Goal: Task Accomplishment & Management: Manage account settings

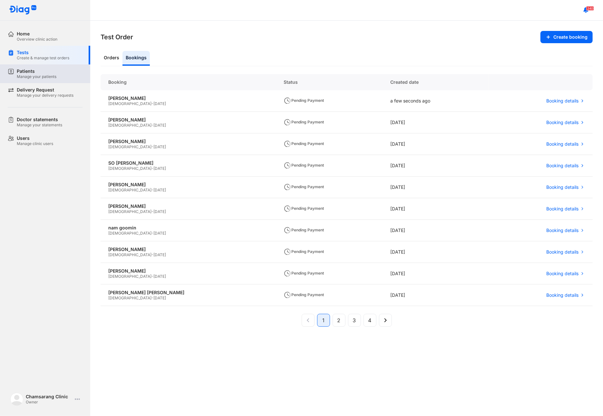
click at [44, 81] on div "Patients Manage your patients" at bounding box center [49, 73] width 82 height 19
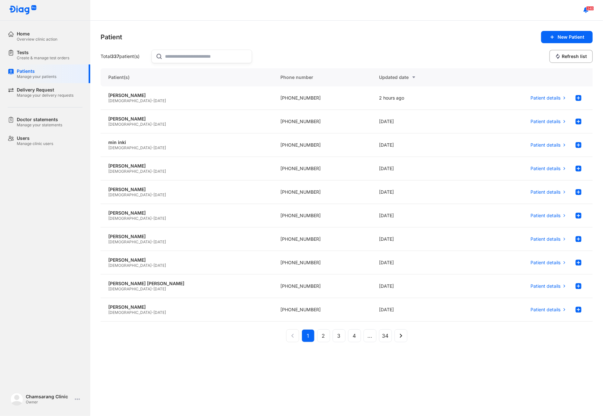
click at [201, 55] on input "text" at bounding box center [206, 56] width 82 height 13
click at [553, 36] on use at bounding box center [552, 37] width 3 height 3
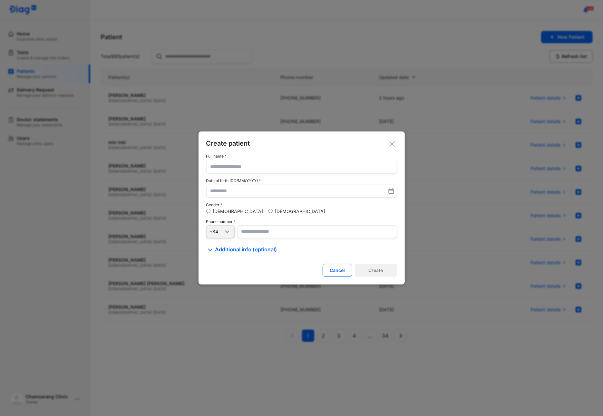
click at [238, 173] on input "text" at bounding box center [301, 166] width 182 height 13
click at [237, 169] on input "text" at bounding box center [301, 166] width 182 height 13
type input "*******"
type input "**********"
click at [262, 237] on input "number" at bounding box center [317, 231] width 160 height 13
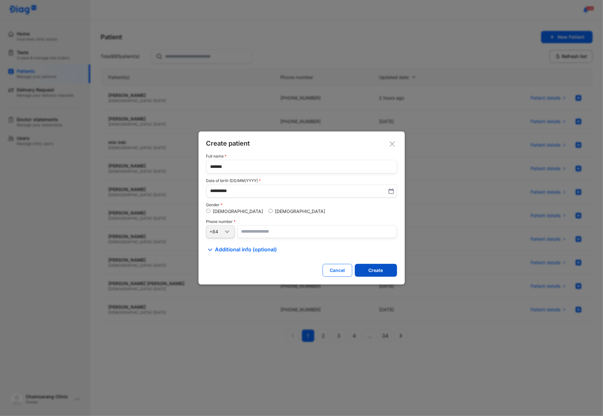
type input "**********"
click at [367, 269] on button "Create" at bounding box center [376, 270] width 42 height 13
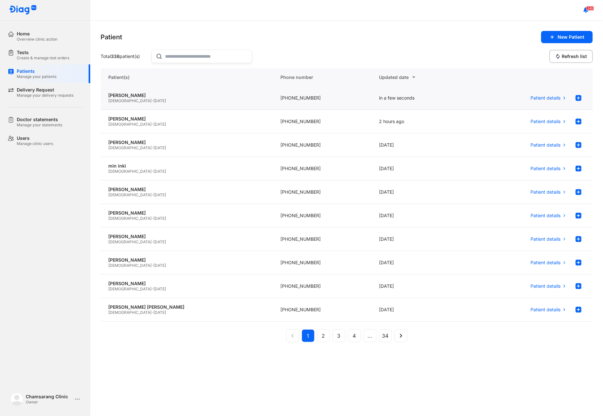
click at [153, 100] on span "02/01/1979" at bounding box center [159, 100] width 13 height 5
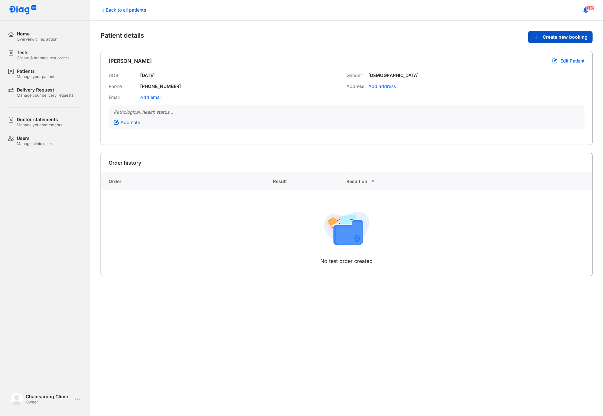
click at [548, 40] on button "Create new booking" at bounding box center [560, 37] width 64 height 12
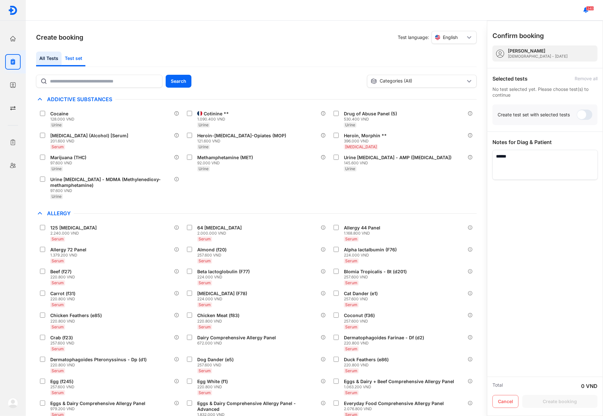
click at [75, 57] on div "Test set" at bounding box center [74, 59] width 24 height 15
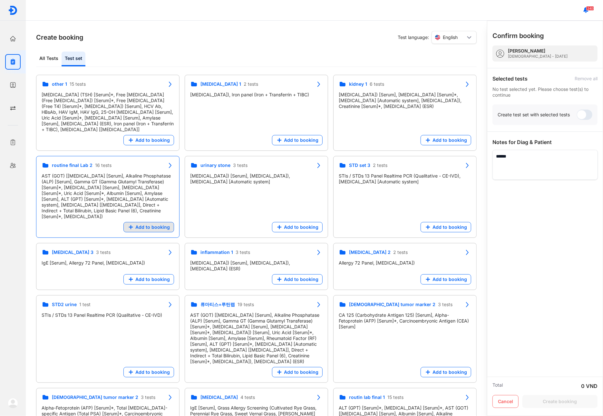
click at [145, 224] on button "Add to booking" at bounding box center [148, 227] width 51 height 10
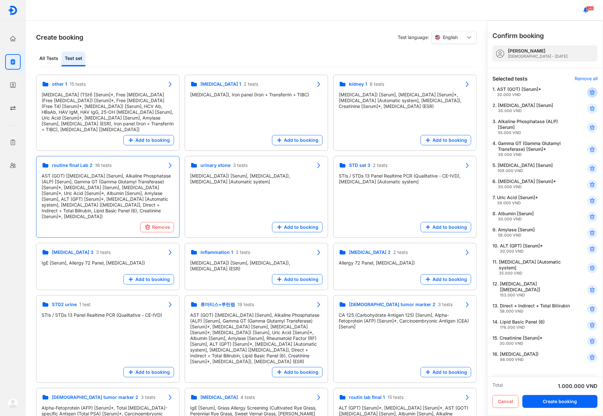
click at [590, 93] on use at bounding box center [592, 92] width 5 height 5
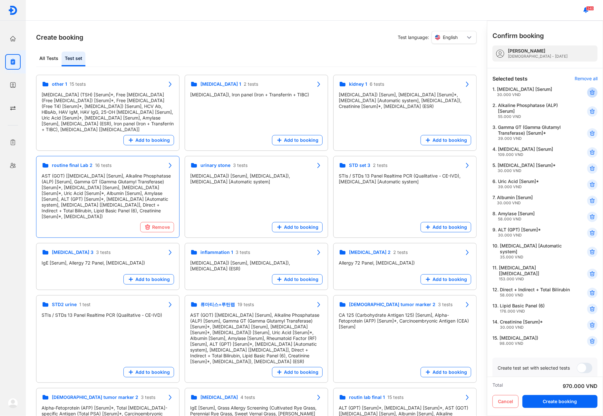
click at [589, 92] on icon at bounding box center [592, 92] width 6 height 6
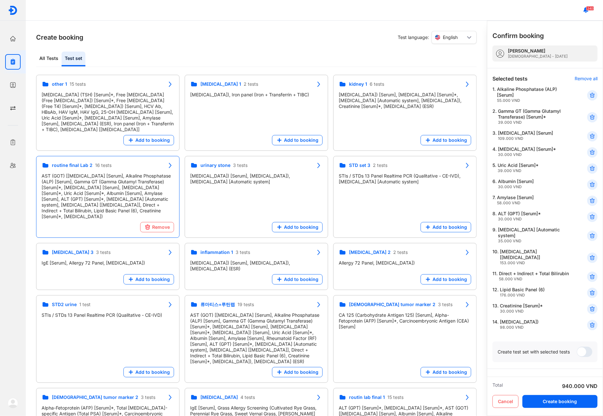
click at [587, 92] on div at bounding box center [592, 95] width 10 height 10
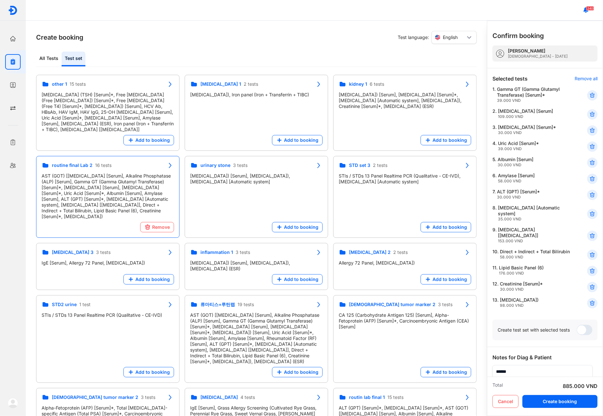
click at [587, 92] on div at bounding box center [592, 95] width 10 height 10
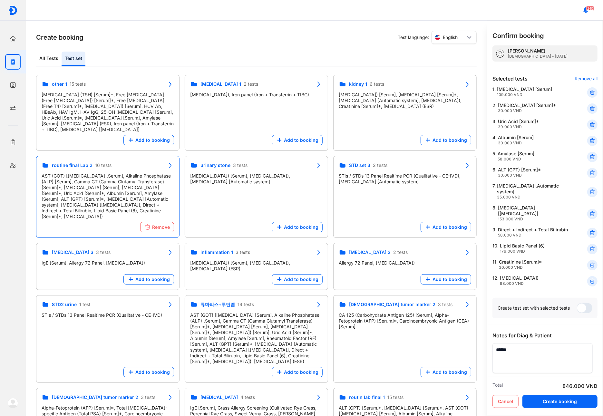
click at [589, 92] on icon at bounding box center [592, 92] width 6 height 6
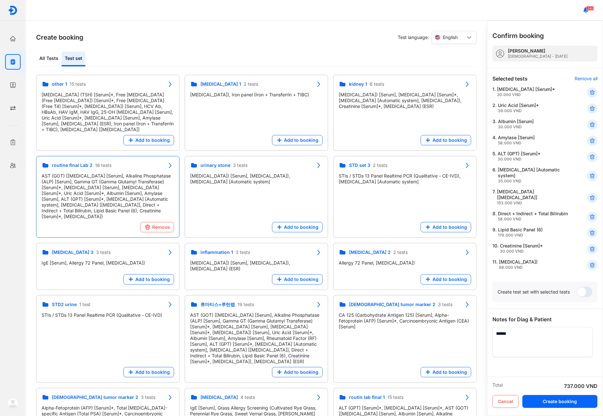
click at [589, 92] on icon at bounding box center [592, 92] width 6 height 6
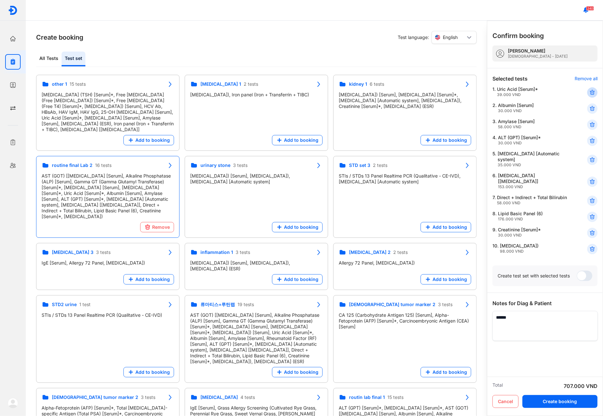
click at [594, 92] on use at bounding box center [592, 92] width 5 height 5
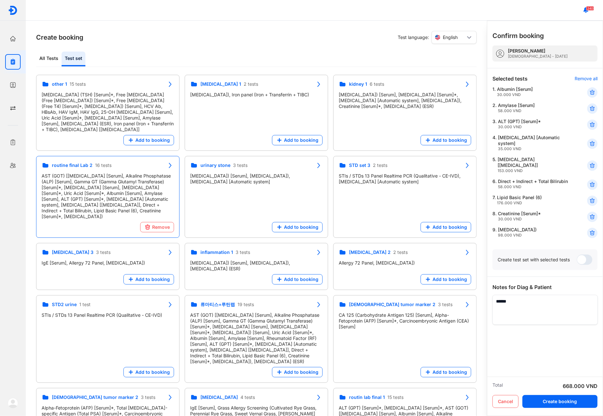
click at [594, 92] on use at bounding box center [592, 92] width 5 height 5
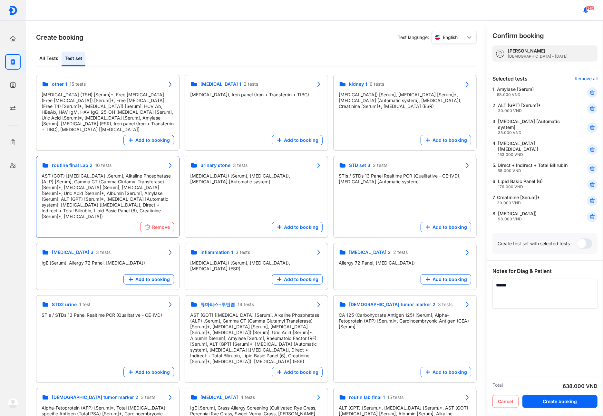
click at [594, 92] on use at bounding box center [592, 92] width 5 height 5
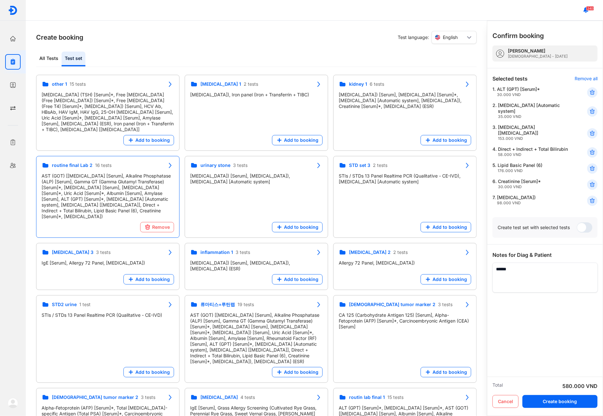
click at [594, 92] on use at bounding box center [592, 92] width 5 height 5
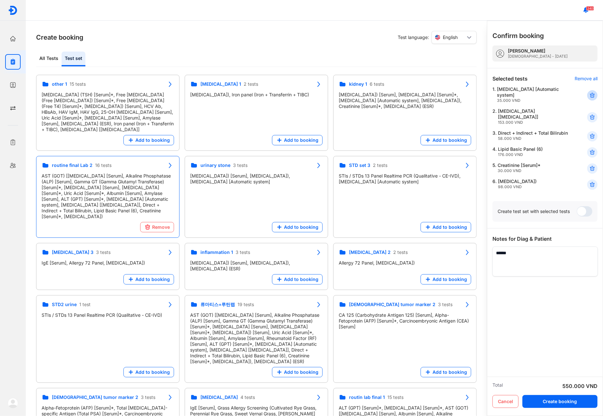
click at [594, 93] on use at bounding box center [592, 95] width 5 height 5
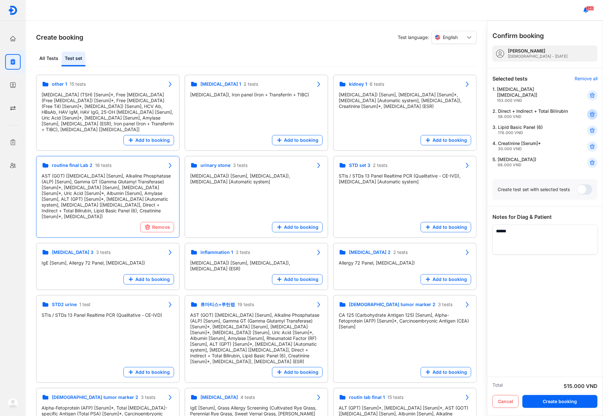
click at [593, 111] on icon at bounding box center [592, 114] width 6 height 6
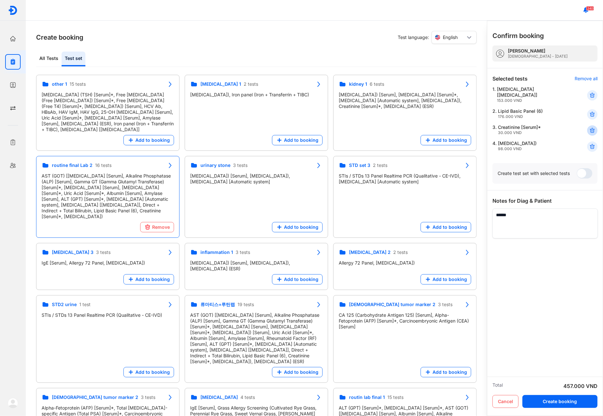
click at [592, 128] on use at bounding box center [592, 130] width 5 height 5
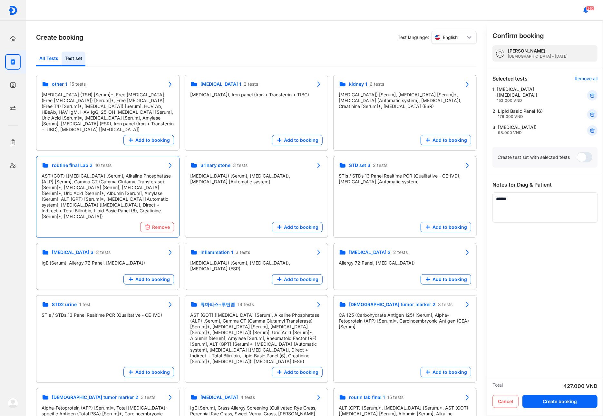
click at [53, 56] on div "All Tests" at bounding box center [48, 59] width 25 height 15
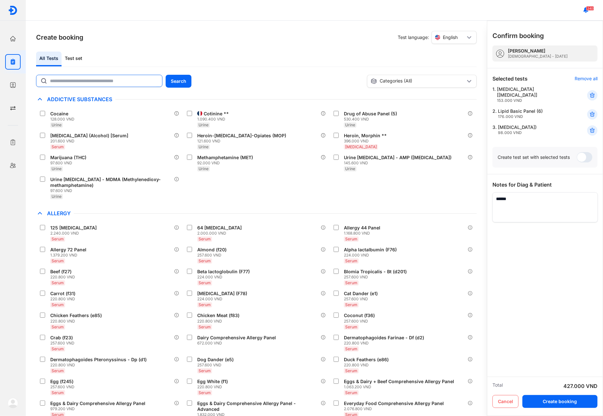
click at [121, 86] on input "text" at bounding box center [104, 81] width 108 height 12
type input "***"
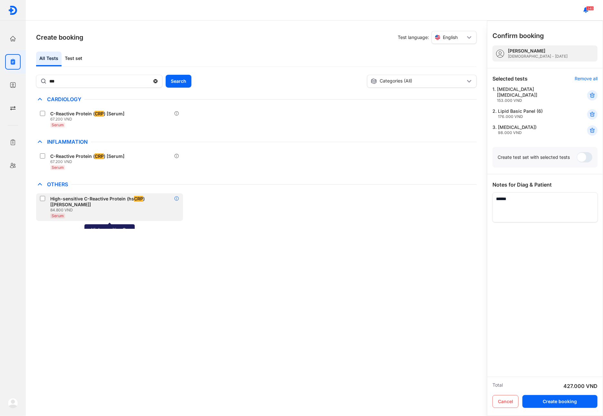
click at [175, 198] on use at bounding box center [176, 199] width 4 height 4
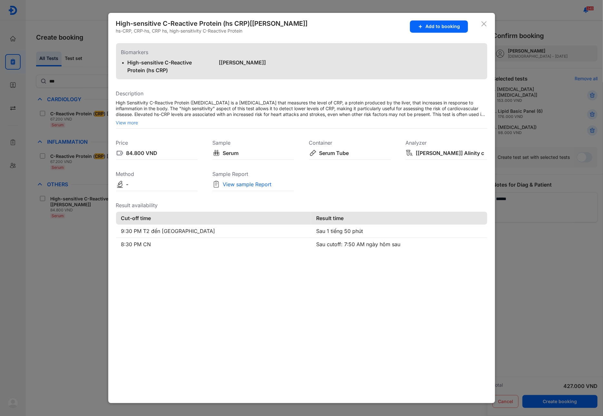
click at [483, 24] on use at bounding box center [483, 23] width 5 height 5
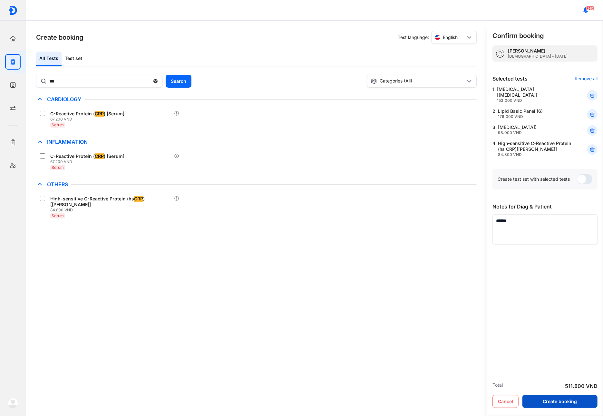
click at [565, 402] on button "Create booking" at bounding box center [559, 401] width 75 height 13
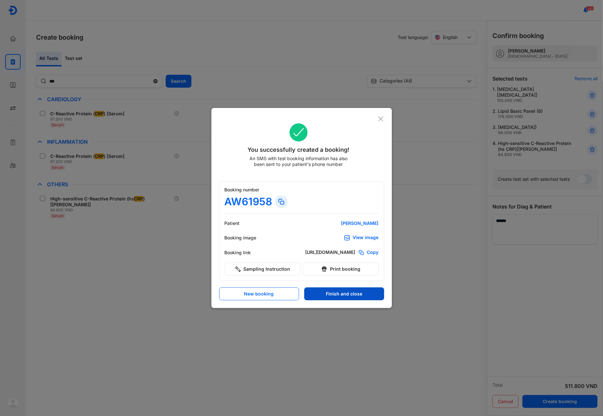
click at [335, 297] on button "Finish and close" at bounding box center [344, 293] width 80 height 13
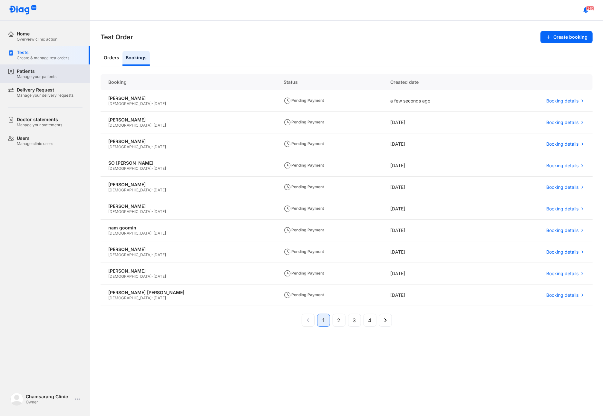
click at [57, 72] on div "Patients Manage your patients" at bounding box center [50, 73] width 66 height 11
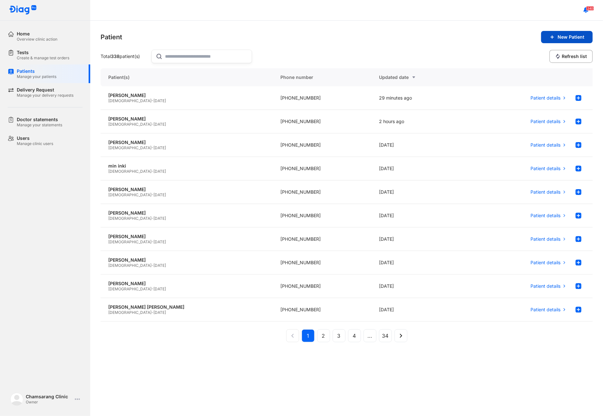
click at [566, 39] on span "New Patient" at bounding box center [570, 37] width 27 height 6
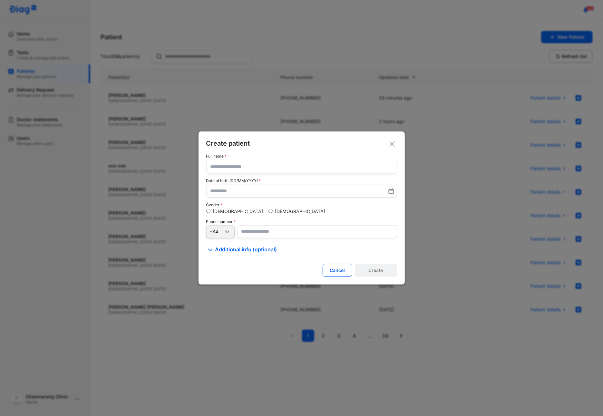
click at [224, 167] on input "text" at bounding box center [301, 166] width 182 height 13
type input "**********"
click at [267, 231] on input "number" at bounding box center [317, 232] width 160 height 13
type input "**********"
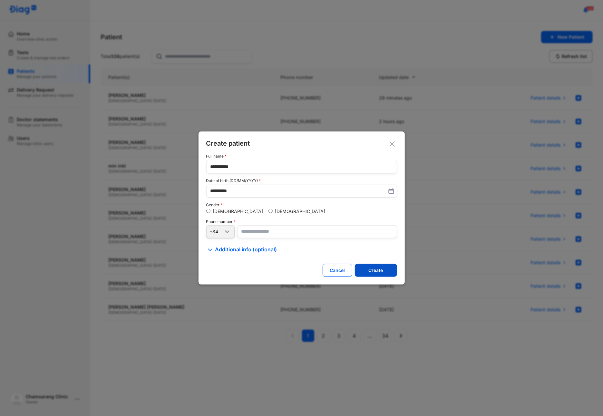
click at [363, 270] on button "Create" at bounding box center [376, 270] width 42 height 13
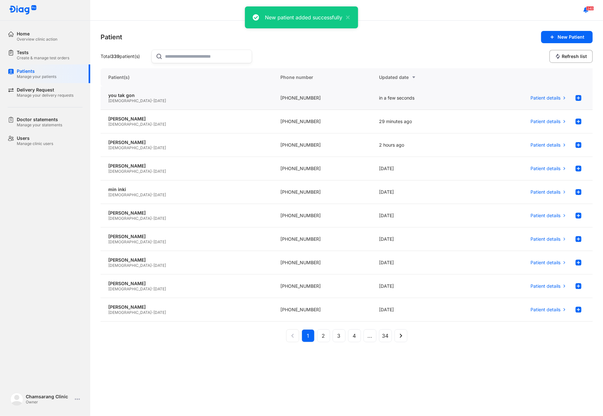
click at [146, 100] on div "Male - 21/08/1988" at bounding box center [186, 100] width 157 height 5
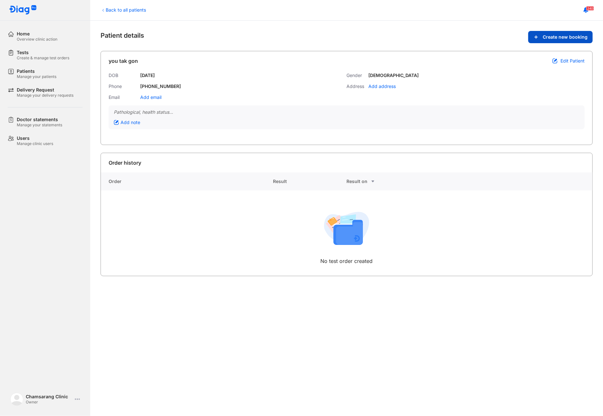
click at [553, 41] on button "Create new booking" at bounding box center [560, 37] width 64 height 12
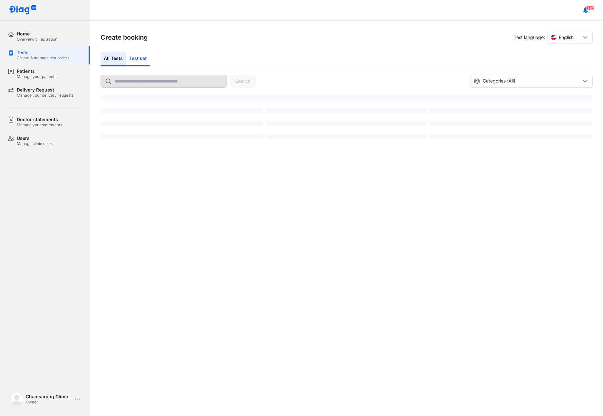
click at [140, 59] on div "Test set" at bounding box center [138, 59] width 24 height 15
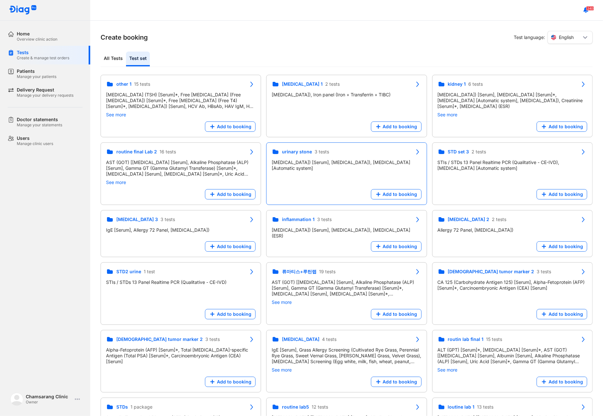
click at [272, 194] on div "Add to booking" at bounding box center [347, 194] width 150 height 10
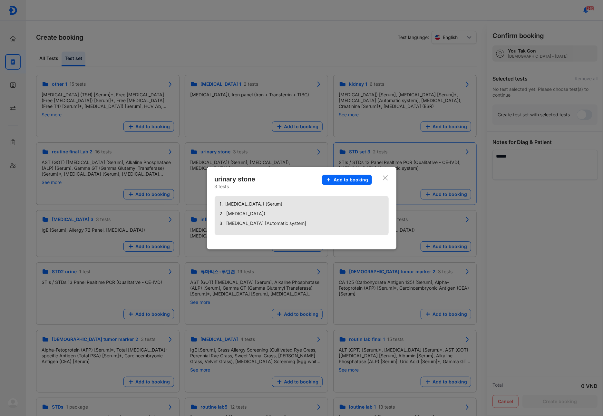
drag, startPoint x: 384, startPoint y: 177, endPoint x: 384, endPoint y: 181, distance: 3.9
click at [384, 177] on icon at bounding box center [385, 178] width 6 height 6
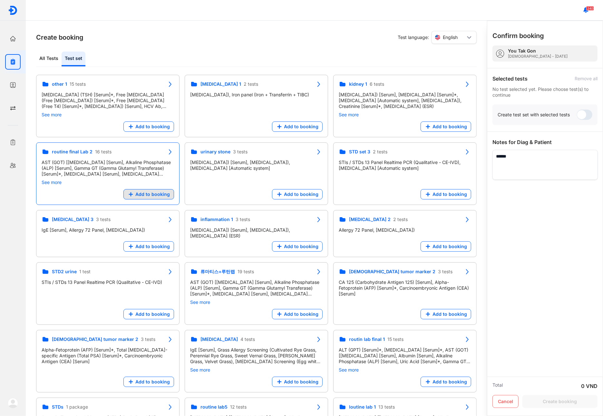
click at [147, 196] on span "Add to booking" at bounding box center [152, 194] width 34 height 6
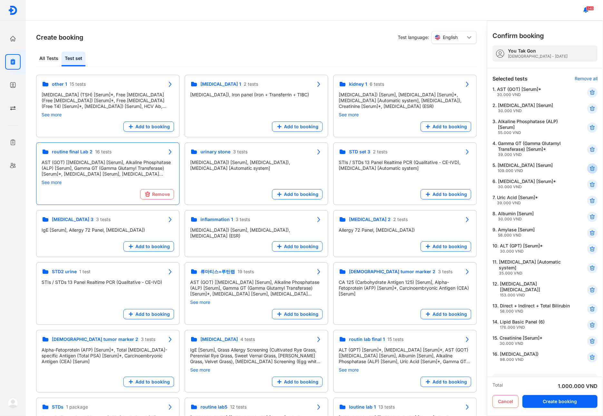
click at [589, 170] on icon at bounding box center [592, 168] width 6 height 6
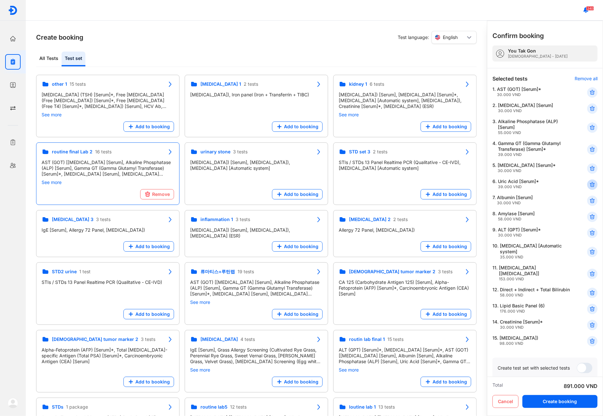
click at [590, 184] on use at bounding box center [592, 184] width 5 height 5
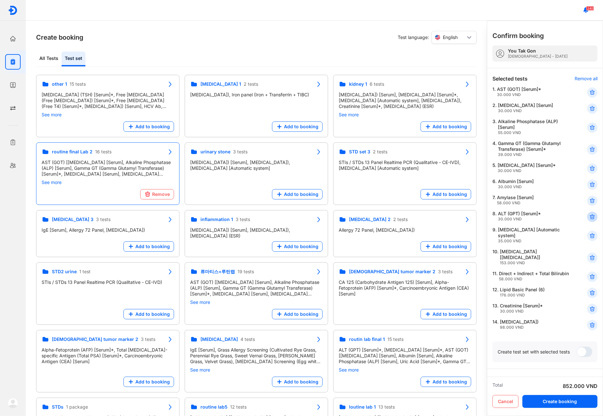
click at [589, 201] on icon at bounding box center [592, 201] width 6 height 6
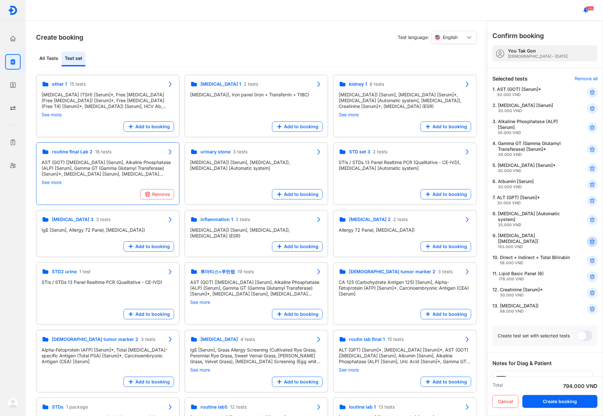
click at [589, 241] on icon at bounding box center [592, 241] width 6 height 6
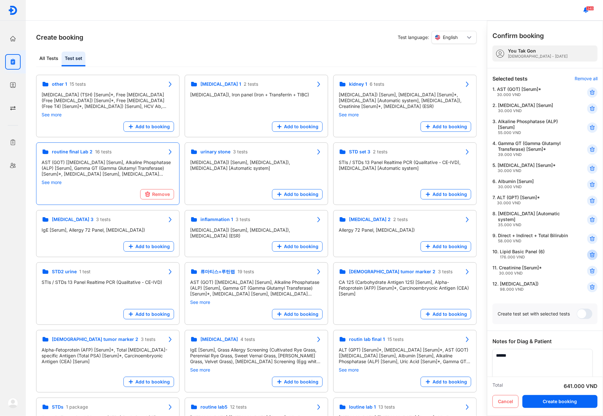
click at [590, 254] on icon at bounding box center [592, 255] width 6 height 6
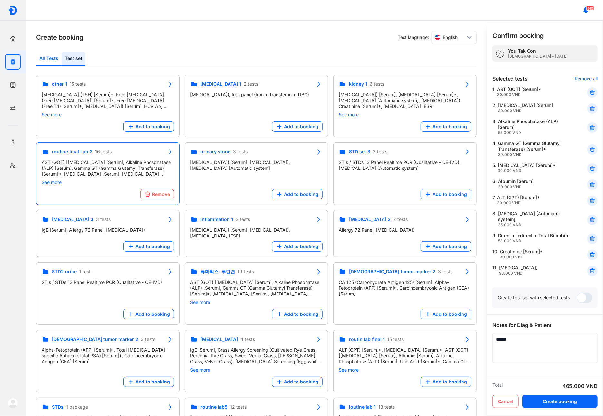
click at [52, 59] on div "All Tests" at bounding box center [48, 59] width 25 height 15
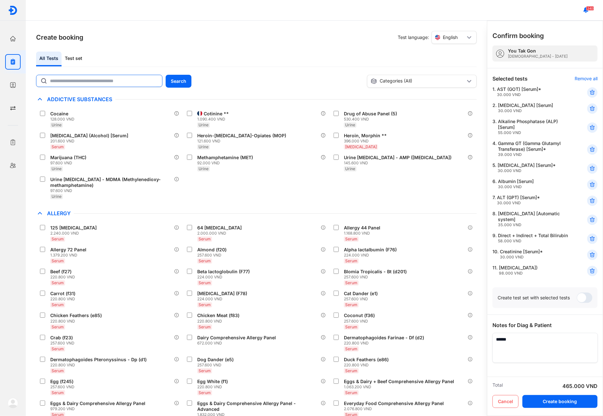
click at [78, 79] on input "text" at bounding box center [104, 81] width 108 height 12
type input "***"
click at [172, 85] on button "Search" at bounding box center [179, 81] width 26 height 13
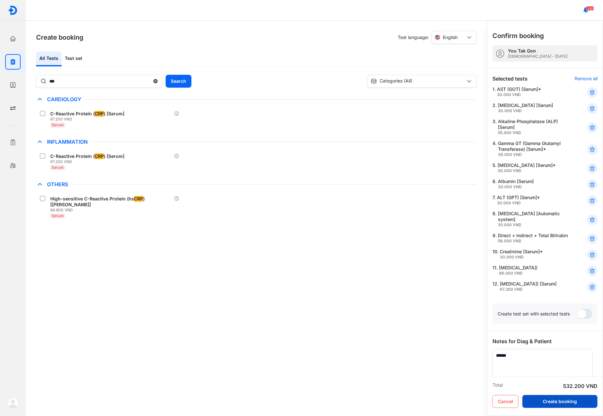
click at [553, 402] on button "Create booking" at bounding box center [559, 401] width 75 height 13
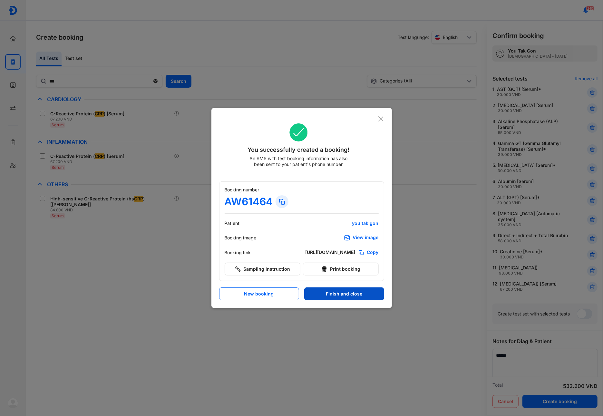
click at [347, 295] on button "Finish and close" at bounding box center [344, 293] width 80 height 13
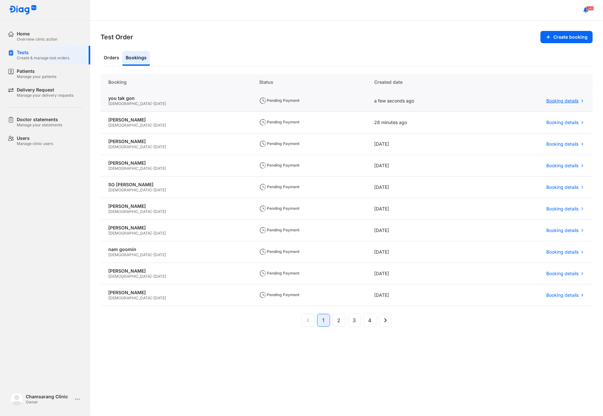
click at [570, 104] on div "Booking details" at bounding box center [537, 101] width 112 height 22
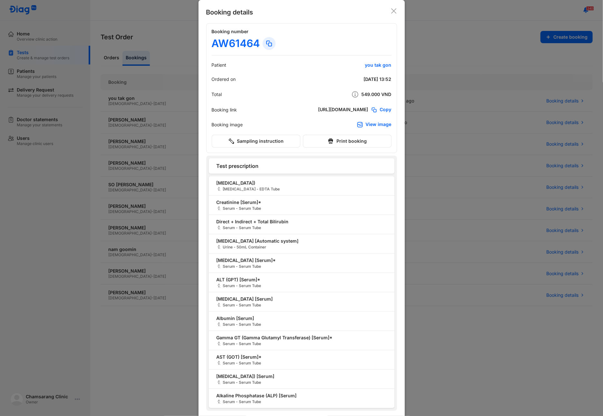
click at [392, 13] on icon at bounding box center [394, 11] width 6 height 6
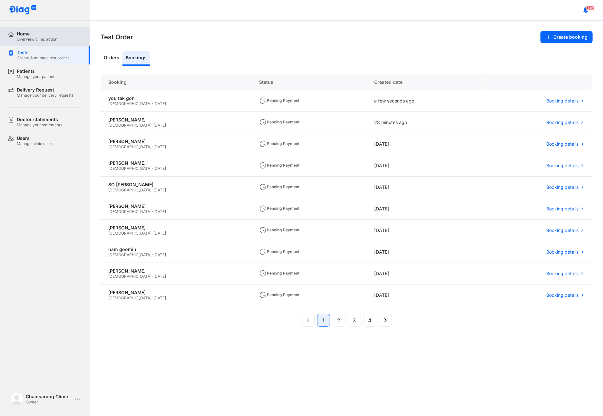
click at [41, 45] on div "Home Overview clinic action" at bounding box center [49, 36] width 82 height 19
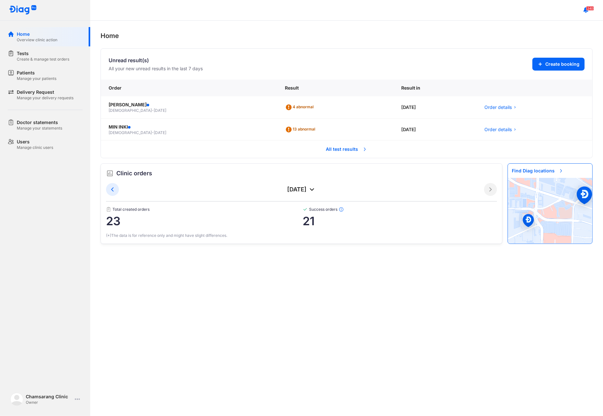
click at [339, 148] on span "All test results" at bounding box center [346, 149] width 49 height 14
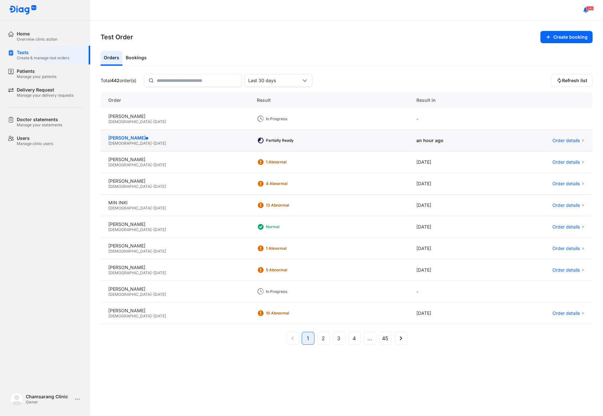
click at [157, 140] on div "DIEGO YEO" at bounding box center [174, 138] width 133 height 6
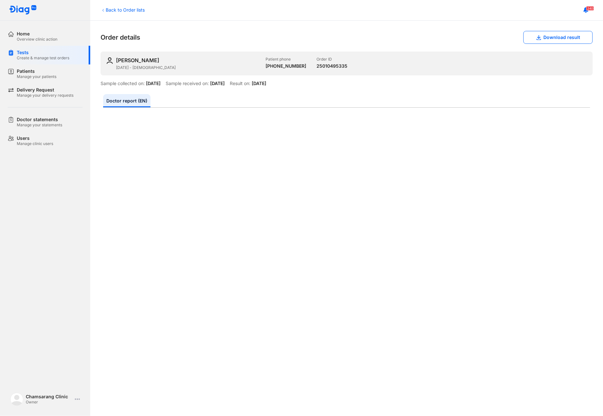
scroll to position [129, 0]
